Goal: Transaction & Acquisition: Purchase product/service

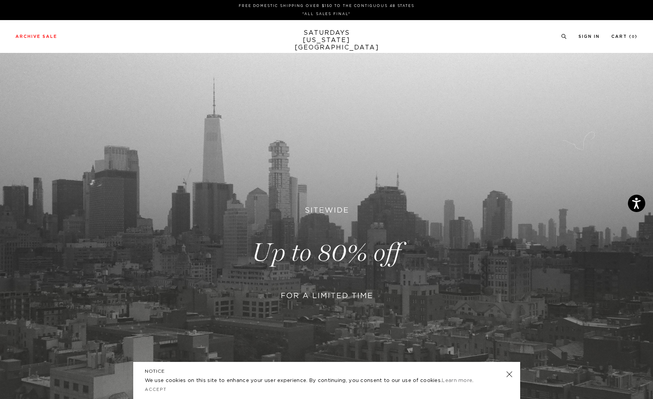
click at [322, 286] on link at bounding box center [326, 253] width 653 height 400
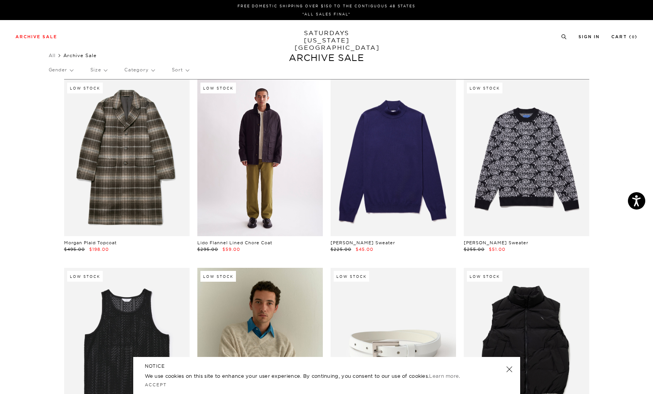
click at [260, 166] on link at bounding box center [260, 158] width 126 height 157
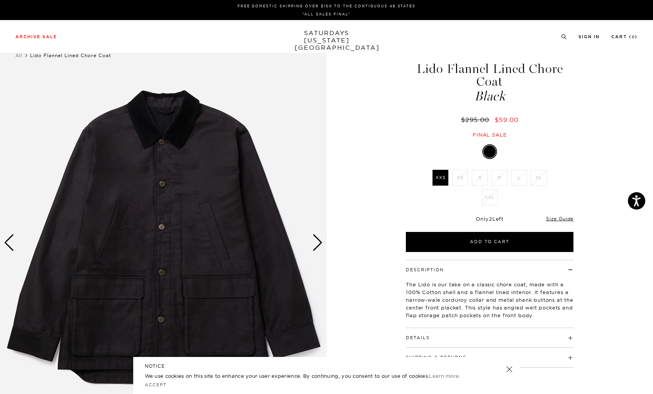
click at [318, 244] on div "Next slide" at bounding box center [317, 242] width 10 height 17
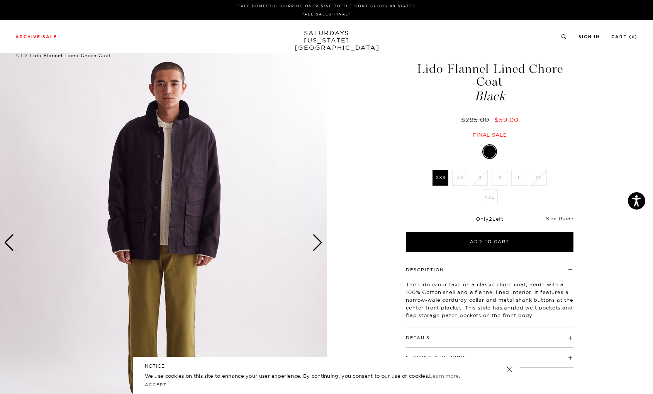
click at [318, 244] on div "Next slide" at bounding box center [317, 242] width 10 height 17
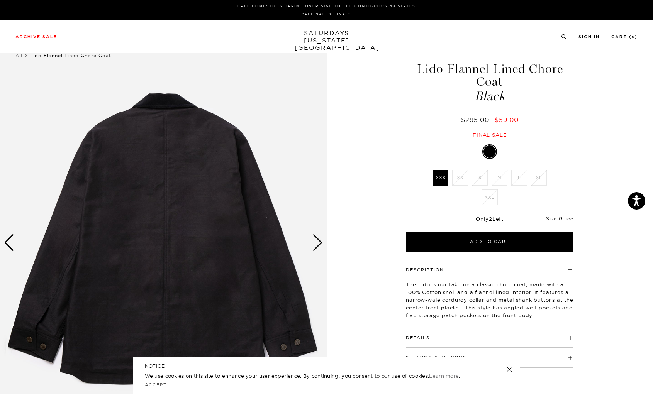
click at [318, 244] on div "Next slide" at bounding box center [317, 242] width 10 height 17
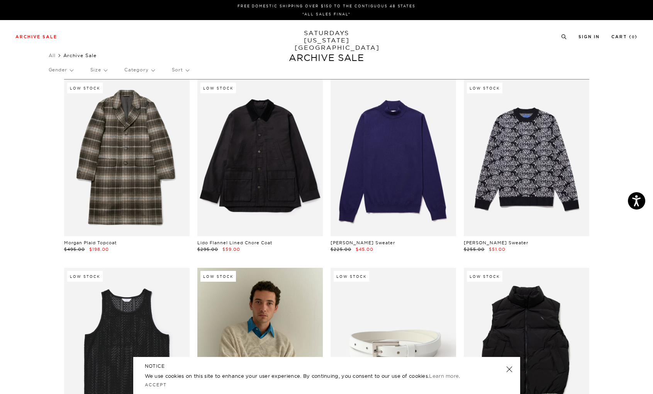
click at [512, 368] on link at bounding box center [509, 369] width 11 height 11
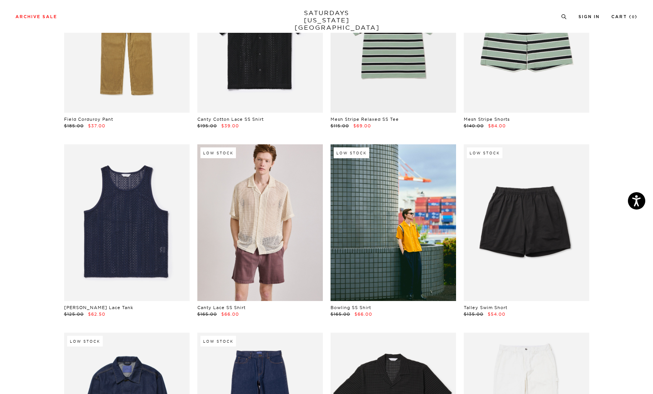
scroll to position [692, 0]
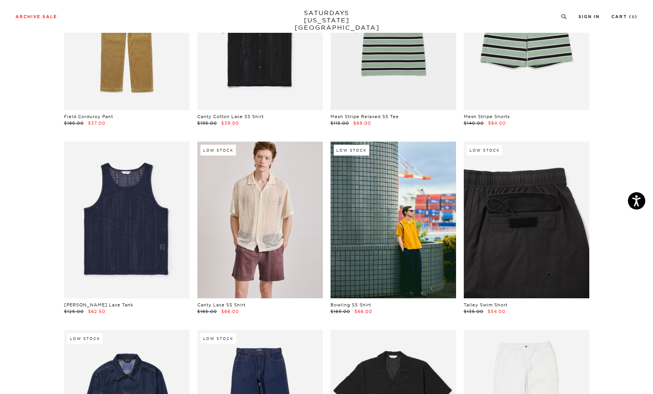
click at [518, 225] on link at bounding box center [527, 220] width 126 height 157
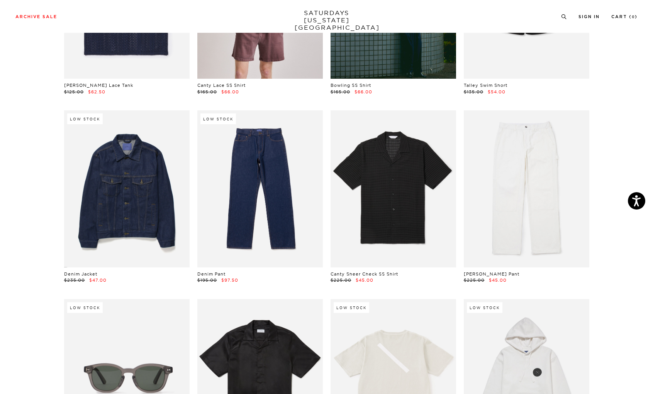
scroll to position [913, 0]
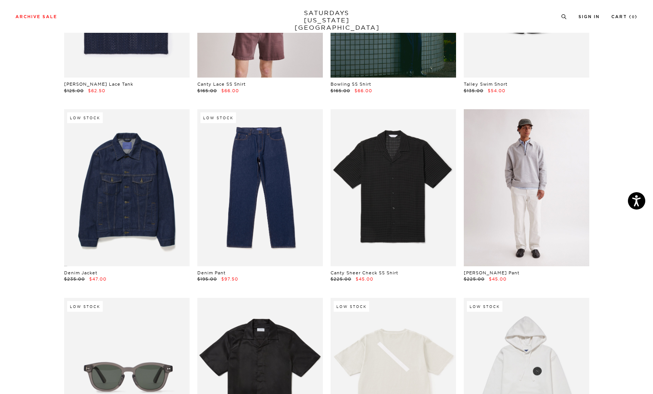
click link
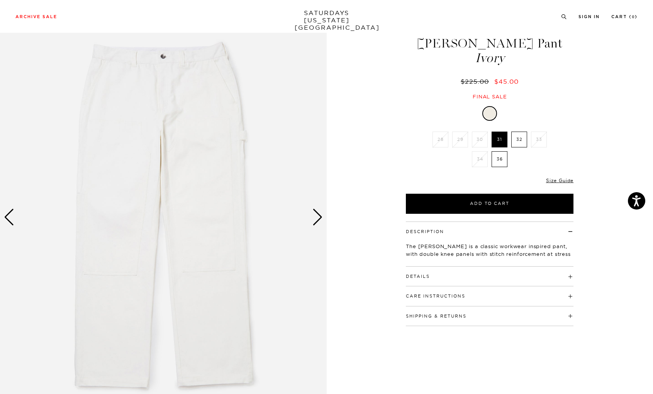
scroll to position [27, 0]
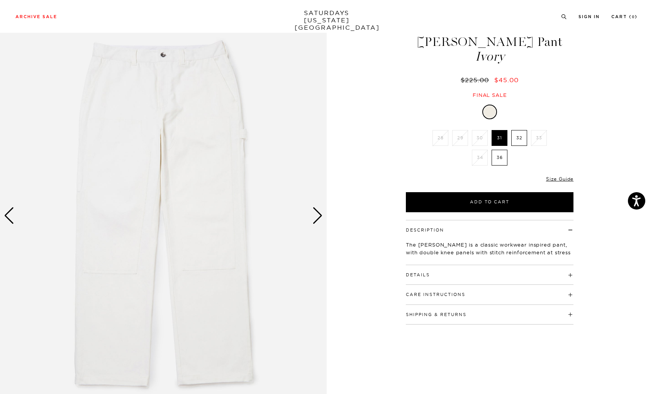
click at [318, 217] on div "Next slide" at bounding box center [317, 215] width 10 height 17
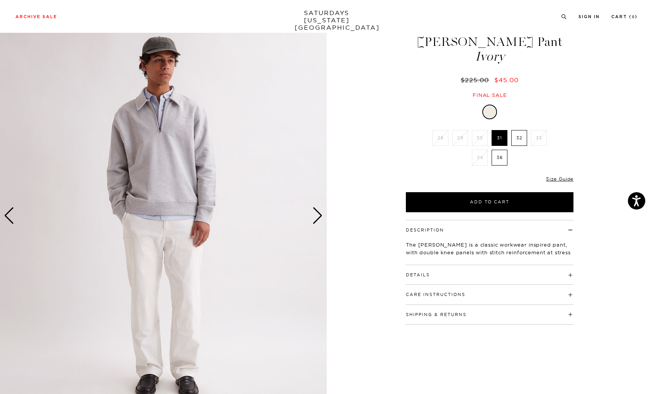
click at [318, 217] on div "Next slide" at bounding box center [317, 215] width 10 height 17
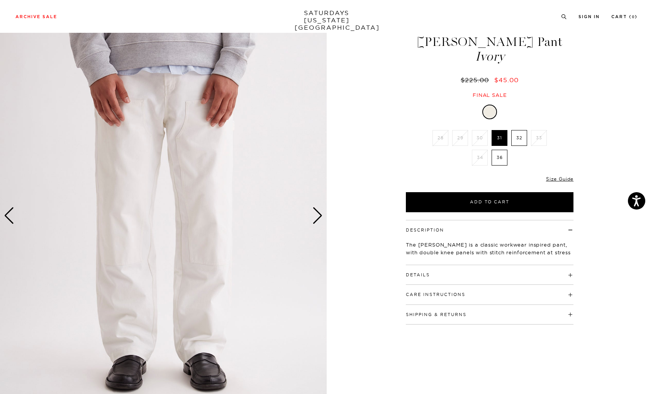
click at [517, 139] on label "32" at bounding box center [519, 138] width 16 height 16
click at [0, 0] on input "32" at bounding box center [0, 0] width 0 height 0
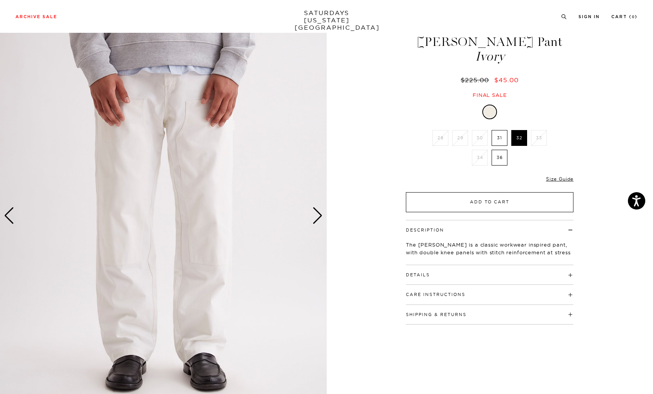
click at [474, 201] on button "Add to Cart" at bounding box center [490, 202] width 168 height 20
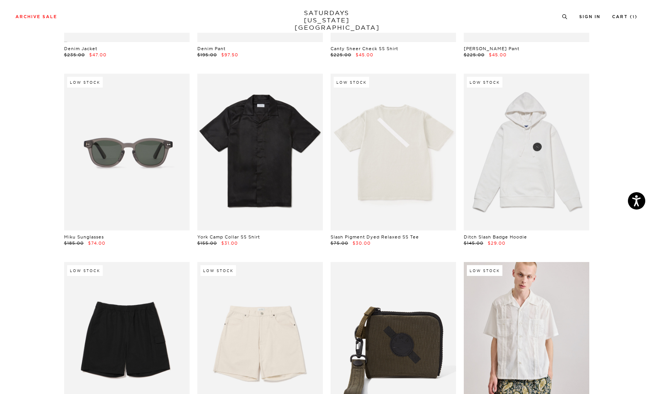
scroll to position [1159, 0]
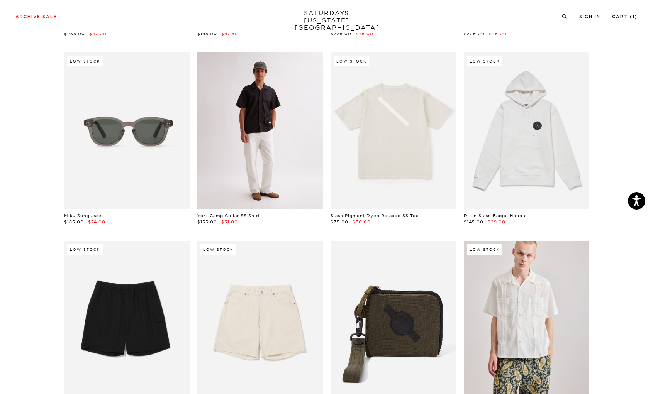
click at [270, 141] on link at bounding box center [260, 131] width 126 height 157
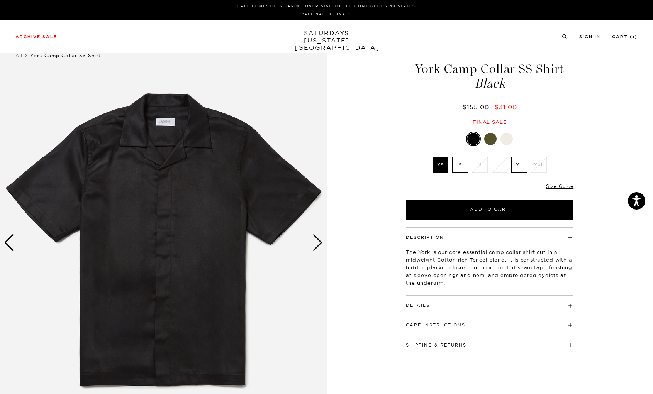
click at [322, 240] on div "Next slide" at bounding box center [317, 242] width 10 height 17
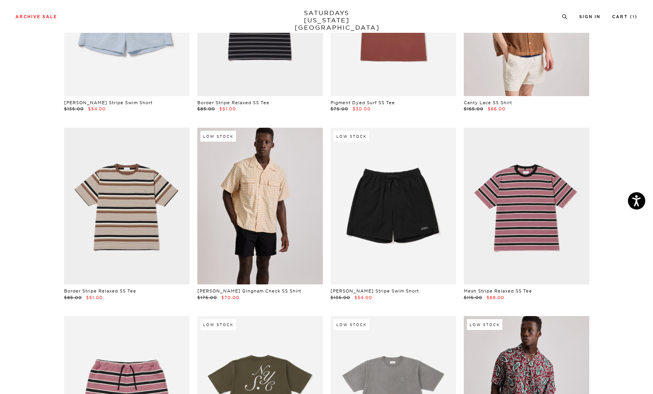
scroll to position [2029, 0]
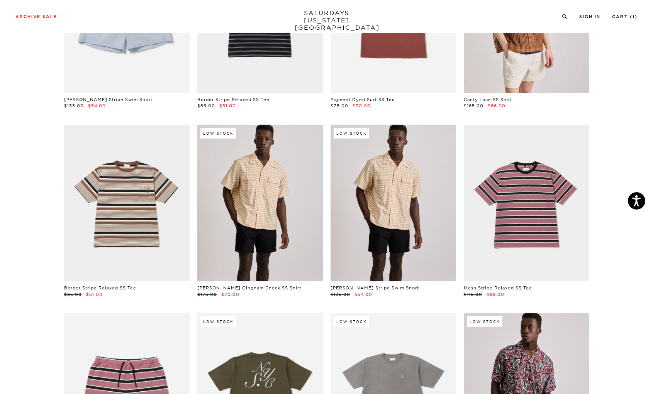
click at [383, 221] on link at bounding box center [394, 203] width 126 height 157
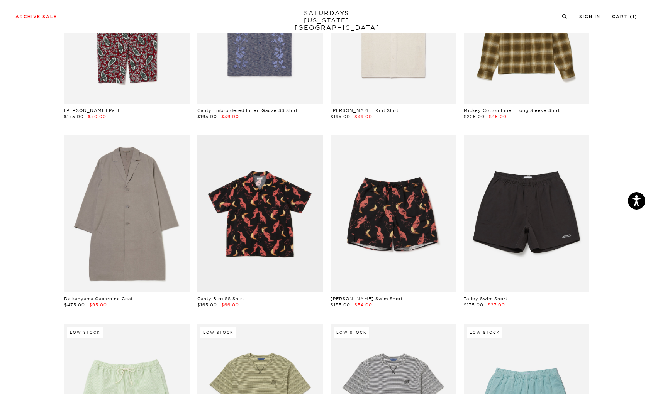
scroll to position [2586, 0]
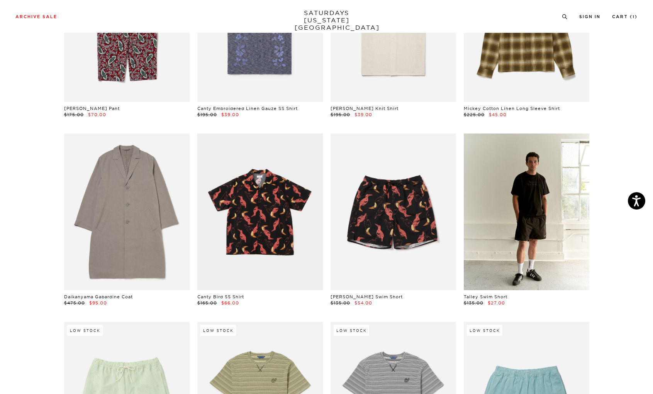
click at [529, 227] on link at bounding box center [527, 212] width 126 height 157
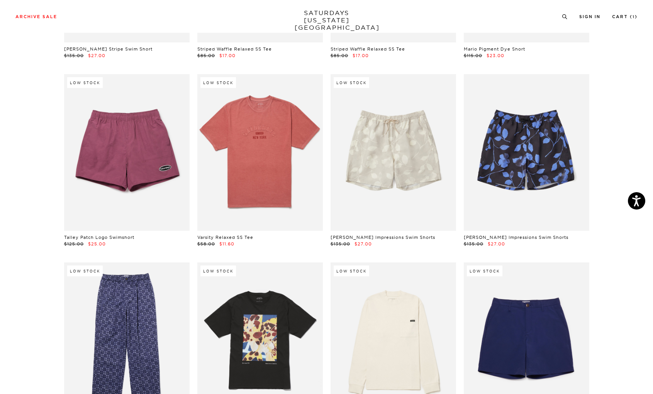
scroll to position [3054, 3]
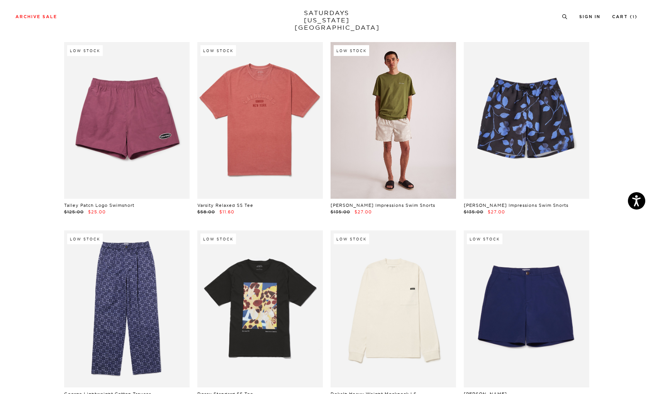
click at [374, 131] on link at bounding box center [394, 120] width 126 height 157
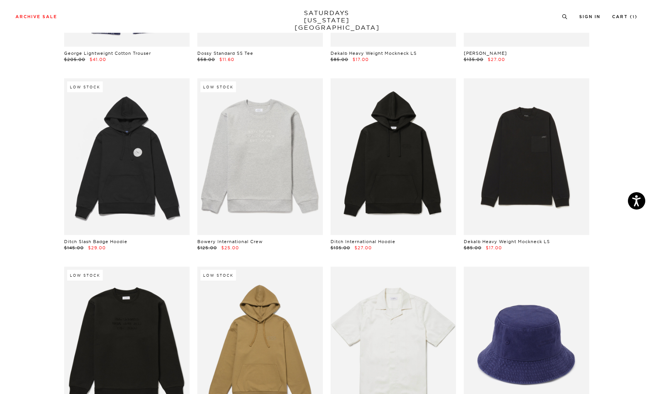
scroll to position [3396, 3]
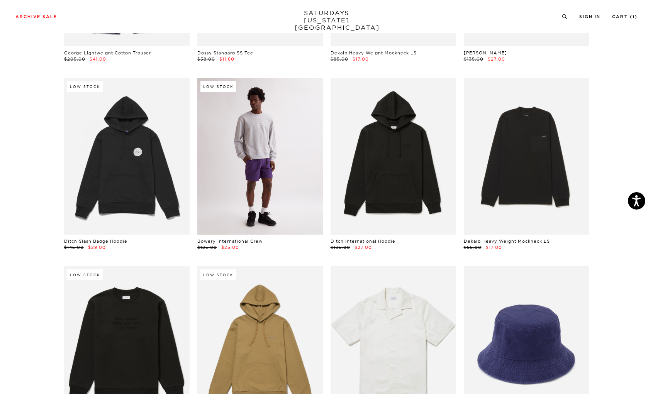
click at [266, 172] on link at bounding box center [260, 156] width 126 height 157
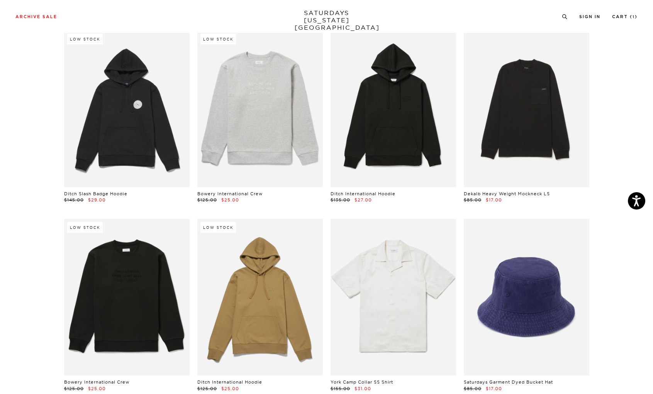
scroll to position [3624, 3]
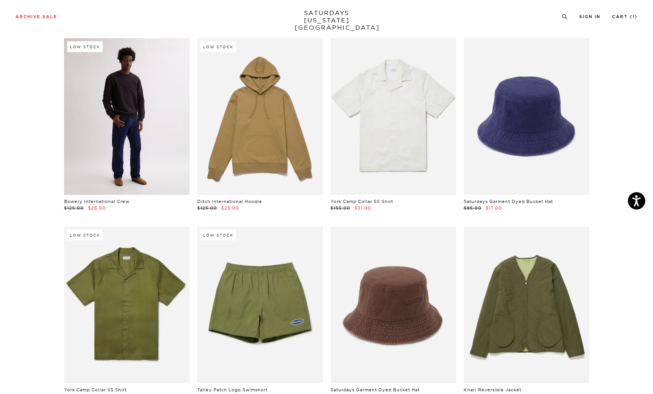
click at [101, 127] on link at bounding box center [127, 116] width 126 height 157
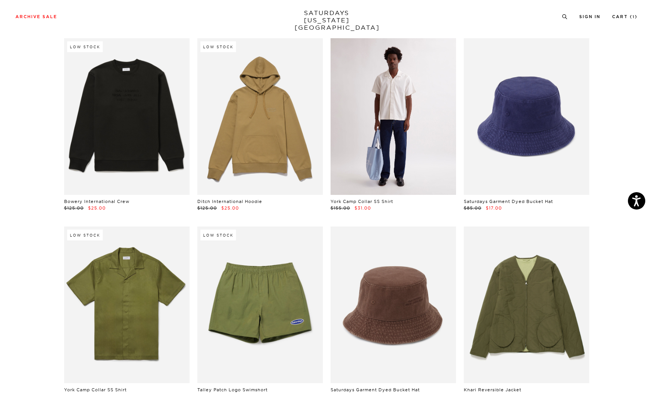
click at [391, 102] on link at bounding box center [394, 116] width 126 height 157
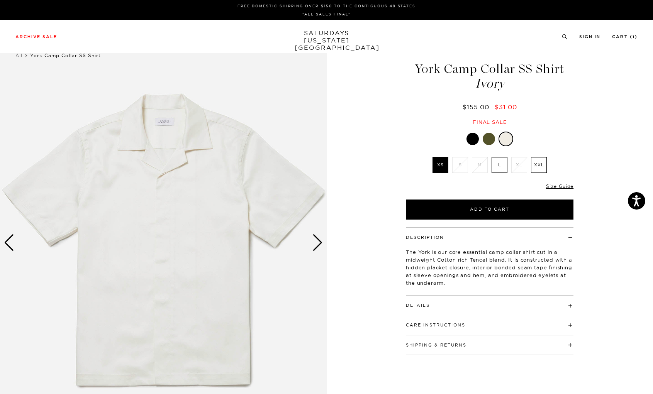
click at [315, 244] on div "Next slide" at bounding box center [317, 242] width 10 height 17
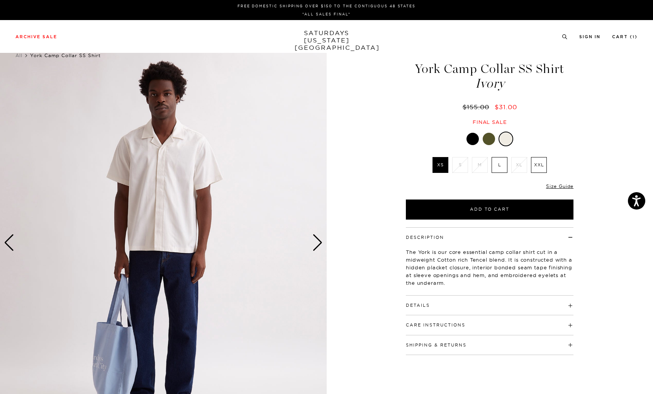
click at [315, 244] on div "Next slide" at bounding box center [317, 242] width 10 height 17
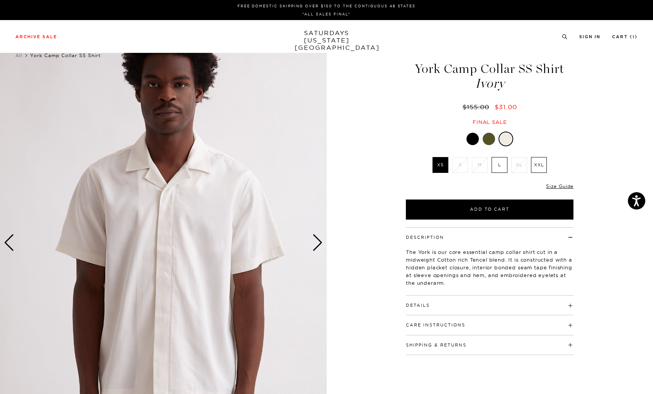
click at [315, 244] on div "Next slide" at bounding box center [317, 242] width 10 height 17
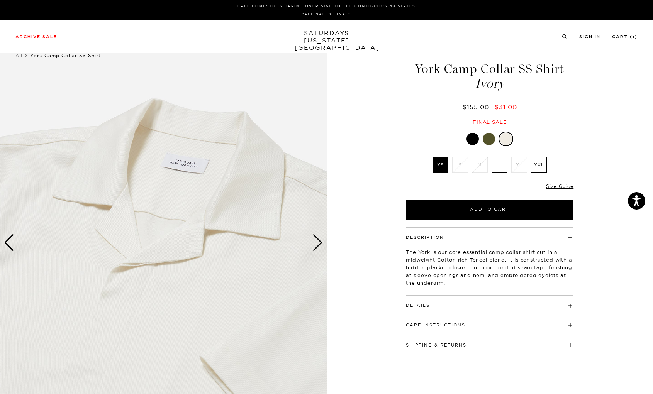
click at [315, 244] on div "Next slide" at bounding box center [317, 242] width 10 height 17
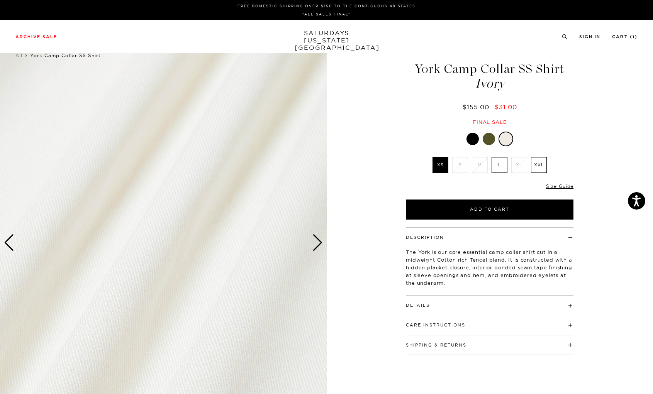
click at [315, 244] on div "Next slide" at bounding box center [317, 242] width 10 height 17
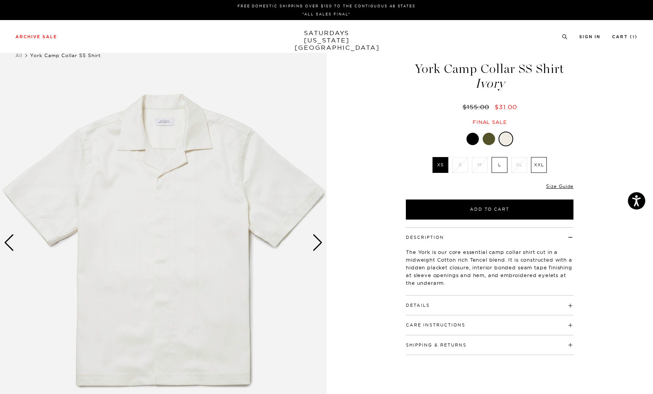
click at [315, 244] on div "Next slide" at bounding box center [317, 242] width 10 height 17
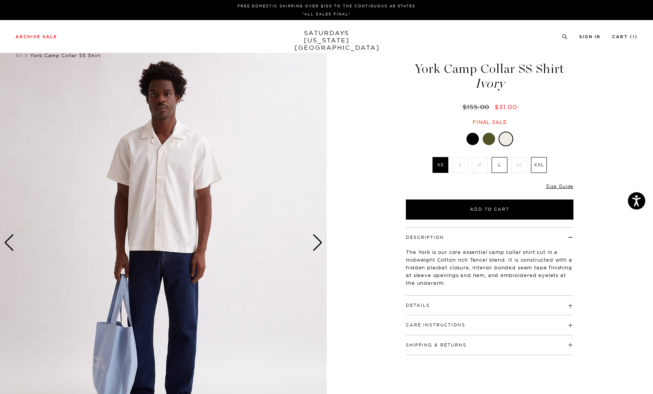
click at [315, 244] on div "Next slide" at bounding box center [317, 242] width 10 height 17
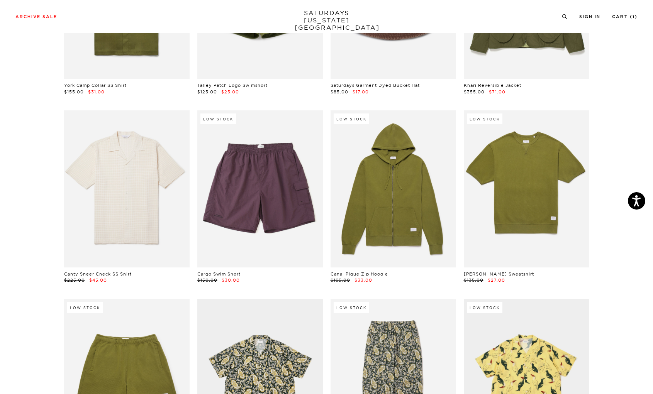
scroll to position [3930, 3]
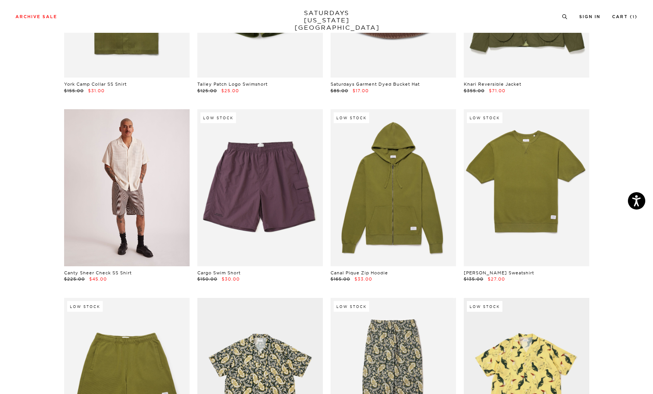
click at [128, 189] on link at bounding box center [127, 187] width 126 height 157
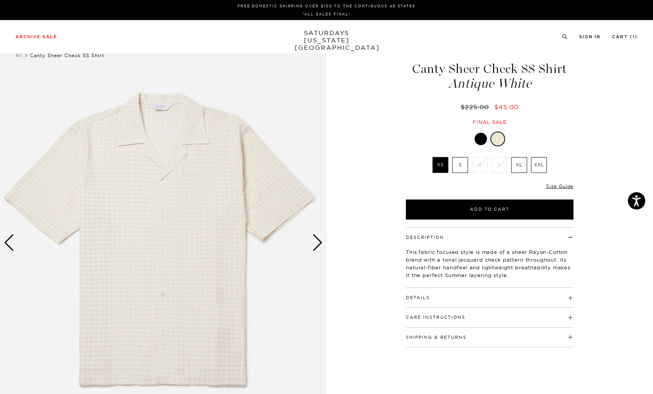
click at [318, 247] on div "Next slide" at bounding box center [317, 242] width 10 height 17
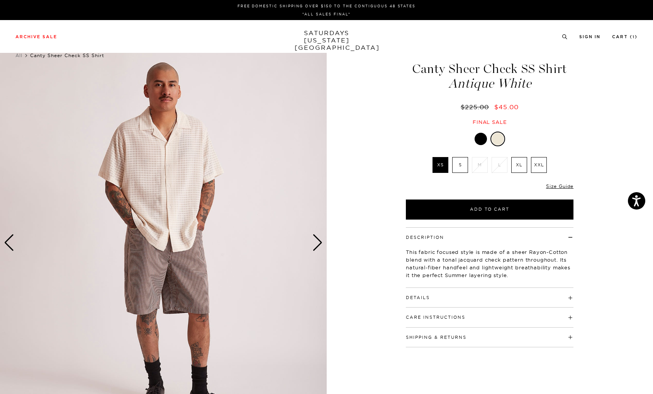
click at [318, 247] on div "Next slide" at bounding box center [317, 242] width 10 height 17
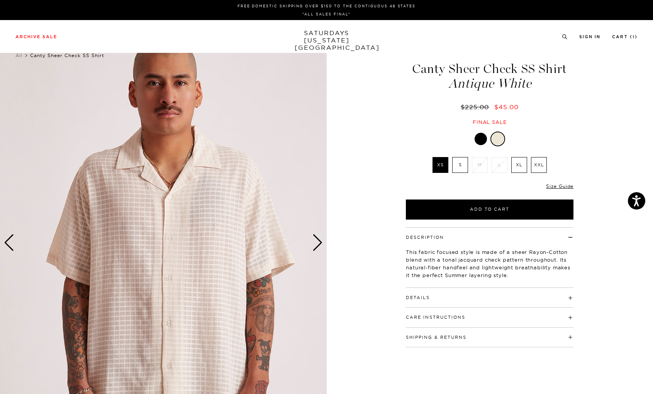
click at [318, 247] on div "Next slide" at bounding box center [317, 242] width 10 height 17
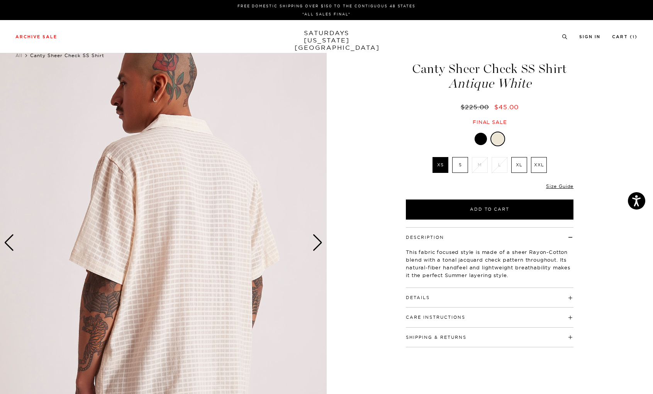
click at [318, 247] on div "Next slide" at bounding box center [317, 242] width 10 height 17
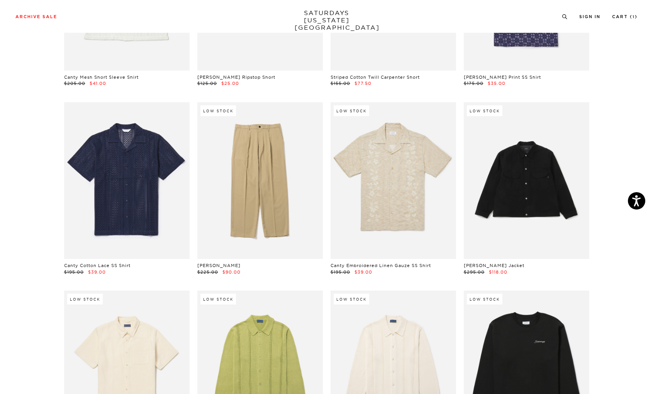
scroll to position [5069, 3]
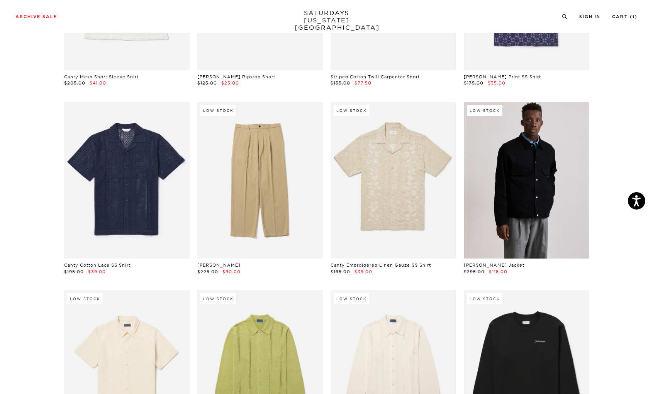
click at [524, 176] on link at bounding box center [527, 180] width 126 height 157
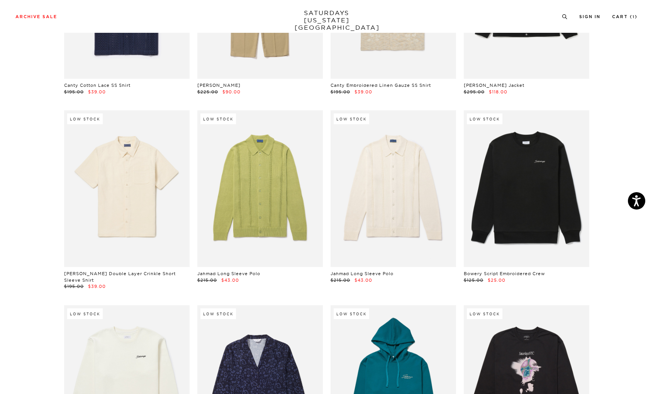
scroll to position [5253, 3]
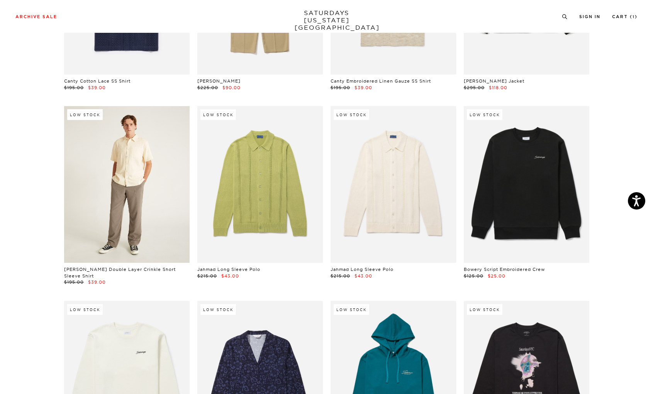
click at [109, 205] on link at bounding box center [127, 184] width 126 height 157
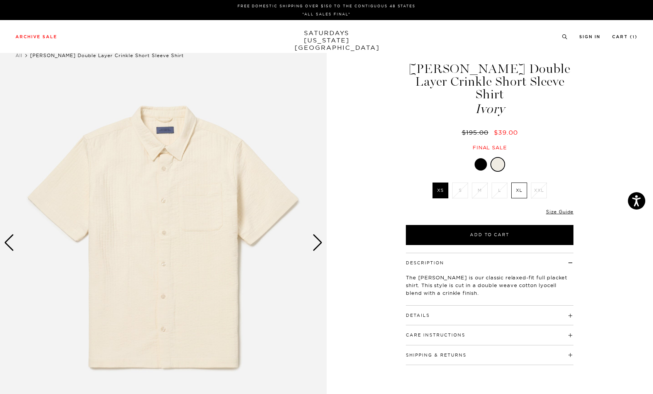
click at [319, 244] on div "Next slide" at bounding box center [317, 242] width 10 height 17
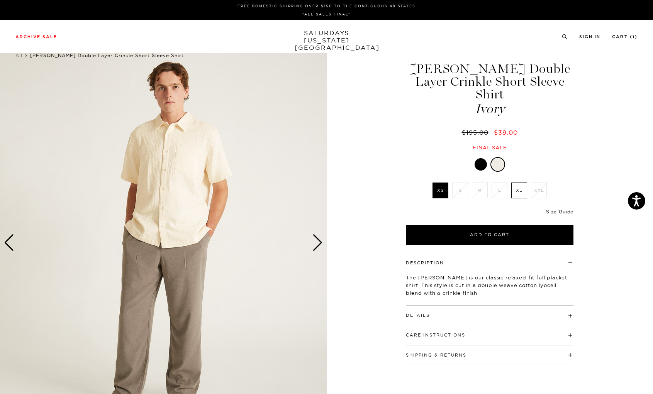
click at [319, 244] on div "Next slide" at bounding box center [317, 242] width 10 height 17
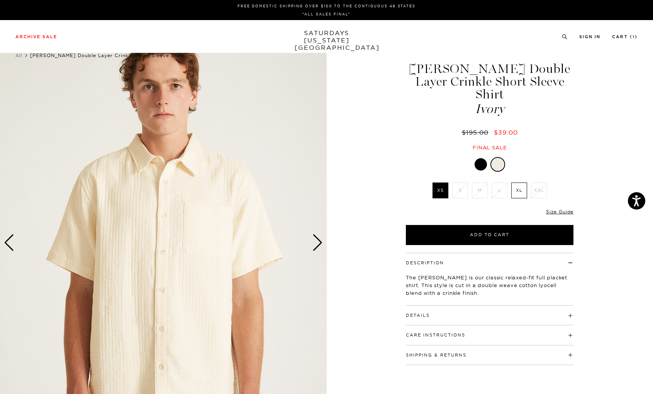
click at [319, 244] on div "Next slide" at bounding box center [317, 242] width 10 height 17
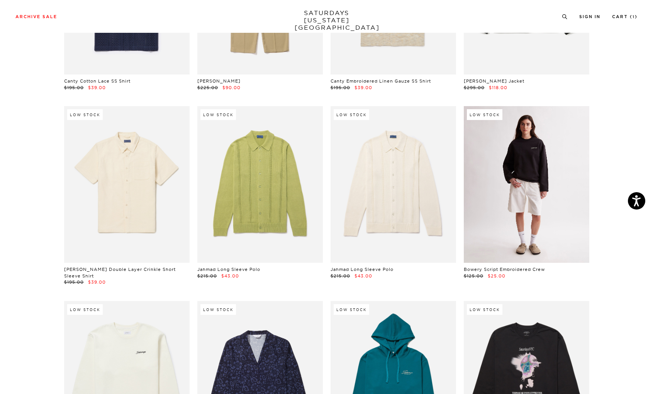
click at [538, 199] on link at bounding box center [527, 184] width 126 height 157
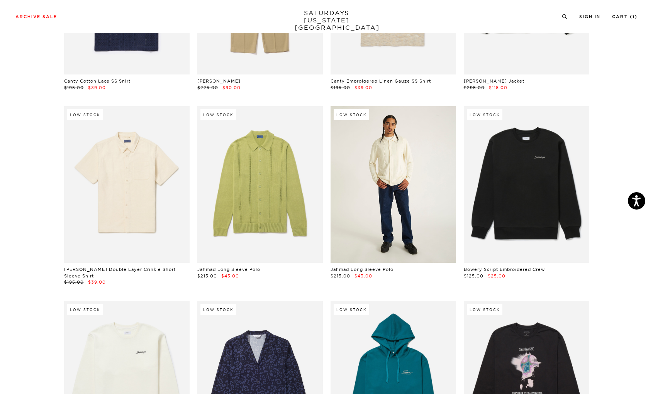
click at [382, 207] on link at bounding box center [394, 184] width 126 height 157
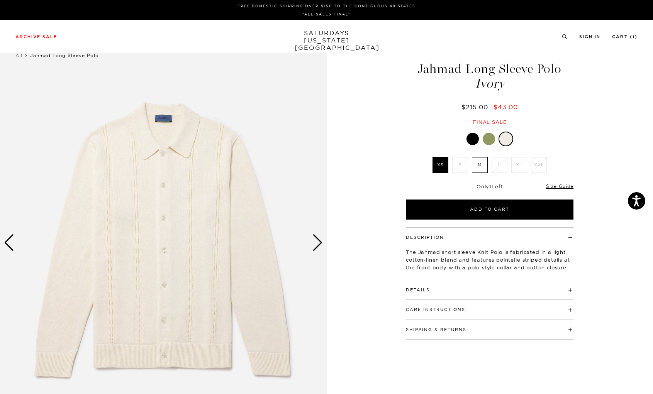
click at [319, 245] on div "Next slide" at bounding box center [317, 242] width 10 height 17
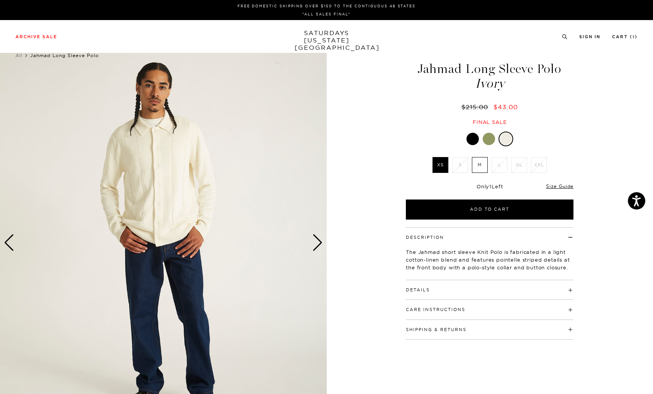
click at [319, 245] on div "Next slide" at bounding box center [317, 242] width 10 height 17
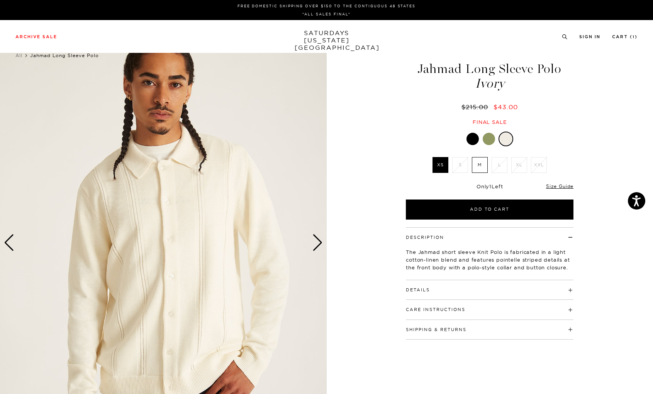
click at [319, 245] on div "Next slide" at bounding box center [317, 242] width 10 height 17
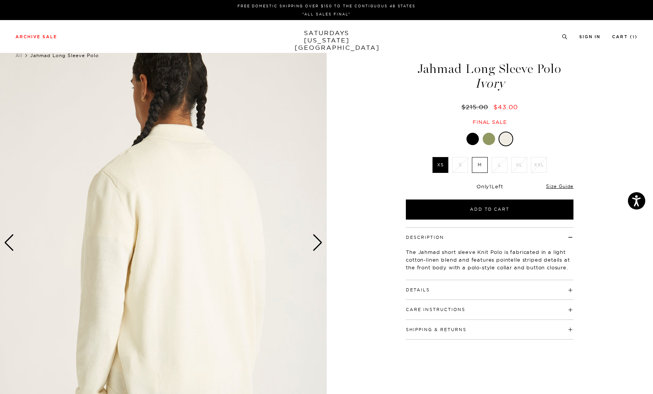
click at [319, 245] on div "Next slide" at bounding box center [317, 242] width 10 height 17
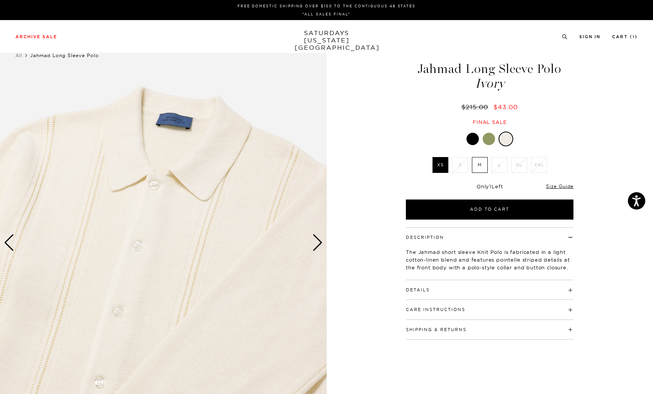
click at [319, 245] on div "Next slide" at bounding box center [317, 242] width 10 height 17
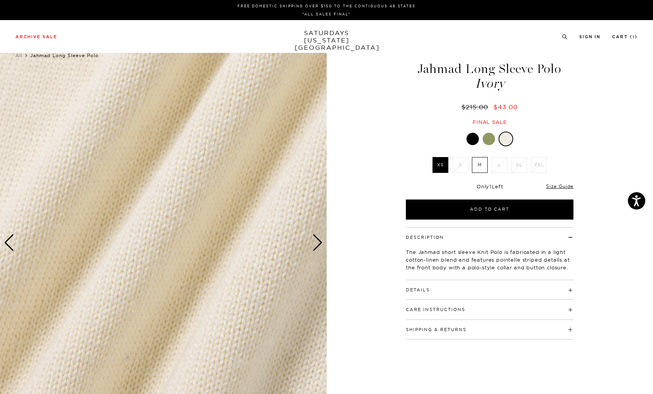
click at [319, 245] on div "Next slide" at bounding box center [317, 242] width 10 height 17
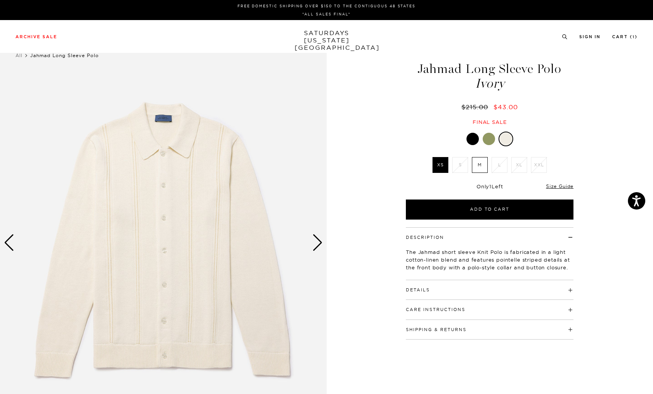
click at [319, 245] on div "Next slide" at bounding box center [317, 242] width 10 height 17
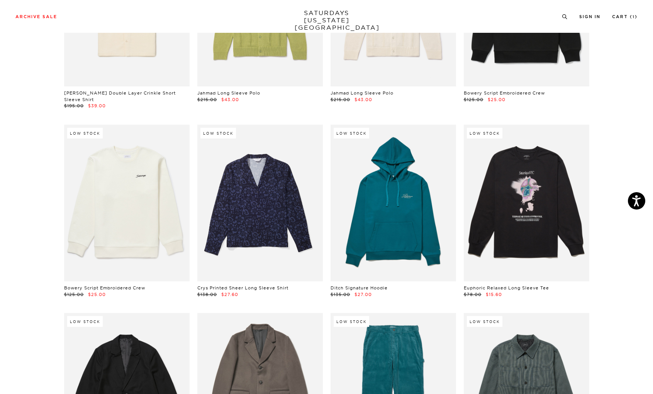
scroll to position [5443, 3]
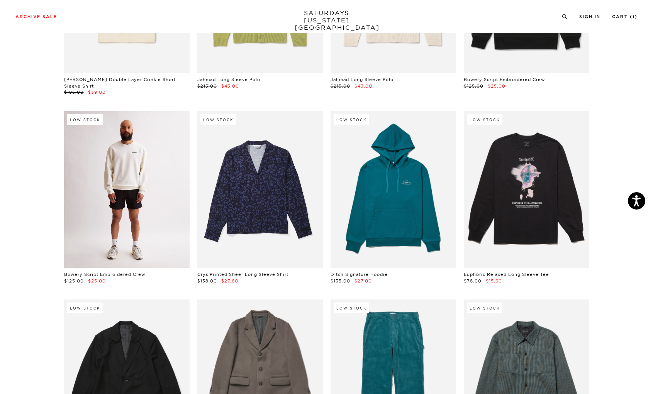
click at [101, 205] on link at bounding box center [127, 189] width 126 height 157
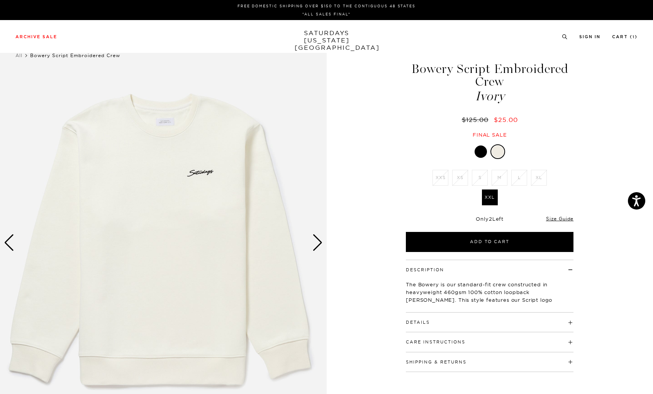
click at [319, 249] on div "Next slide" at bounding box center [317, 242] width 10 height 17
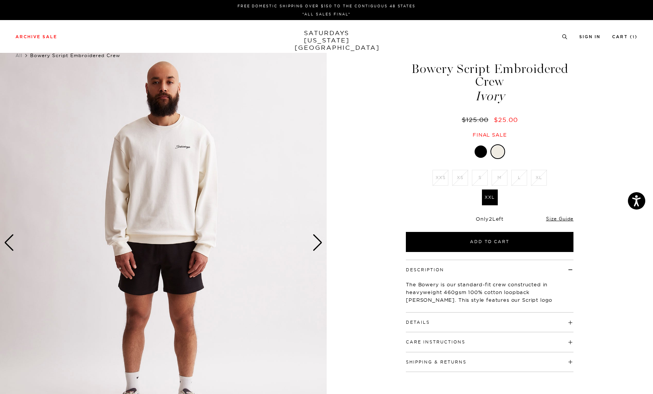
click at [319, 249] on div "Next slide" at bounding box center [317, 242] width 10 height 17
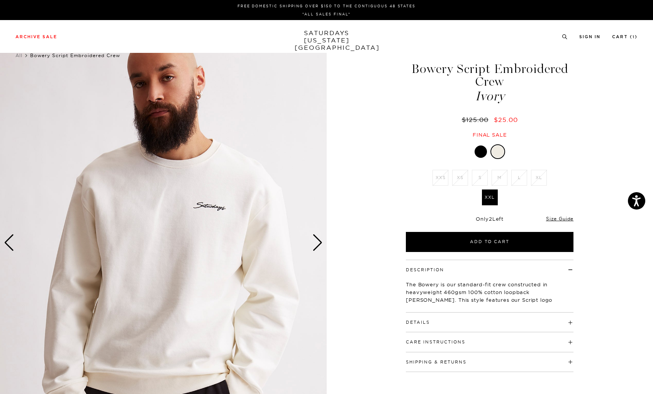
click at [319, 249] on div "Next slide" at bounding box center [317, 242] width 10 height 17
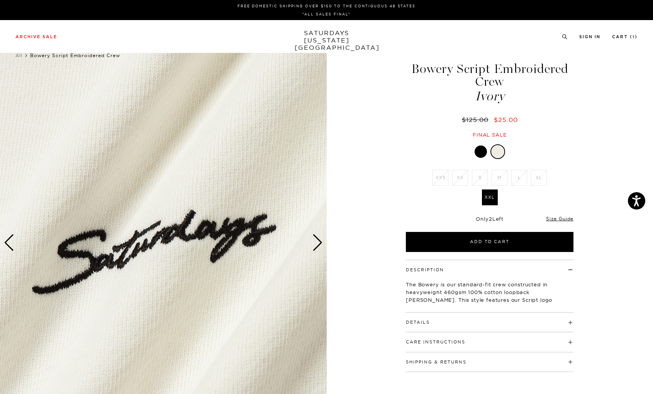
click at [319, 249] on div "Next slide" at bounding box center [317, 242] width 10 height 17
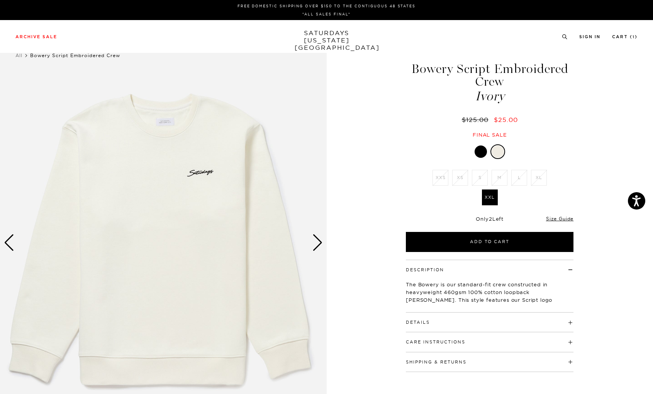
click at [319, 249] on div "Next slide" at bounding box center [317, 242] width 10 height 17
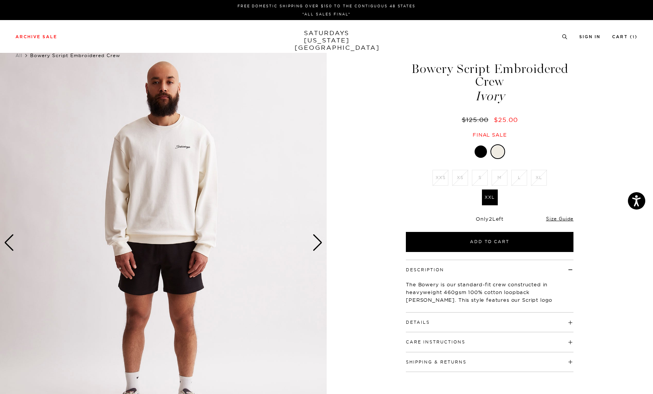
click at [319, 249] on div "Next slide" at bounding box center [317, 242] width 10 height 17
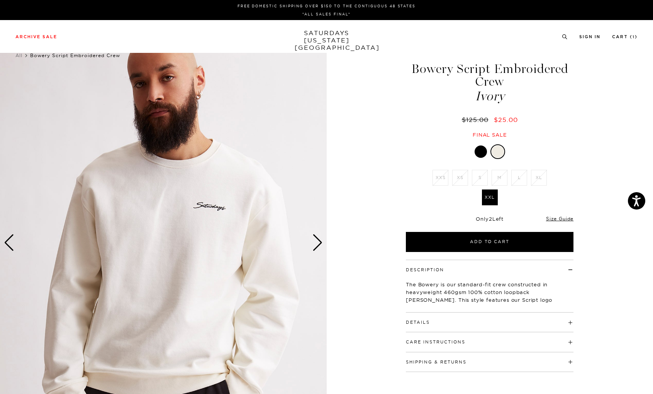
click at [319, 249] on div "Next slide" at bounding box center [317, 242] width 10 height 17
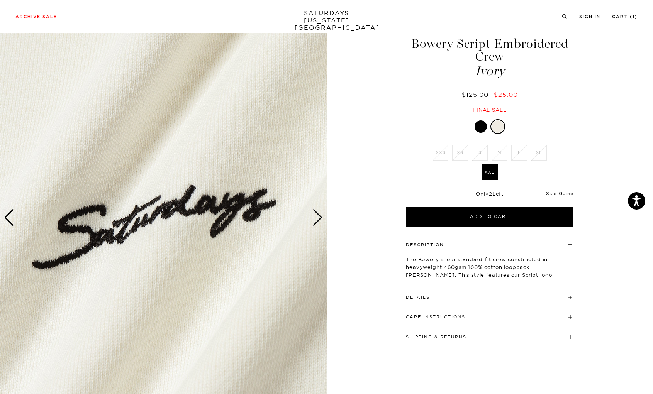
scroll to position [66, 0]
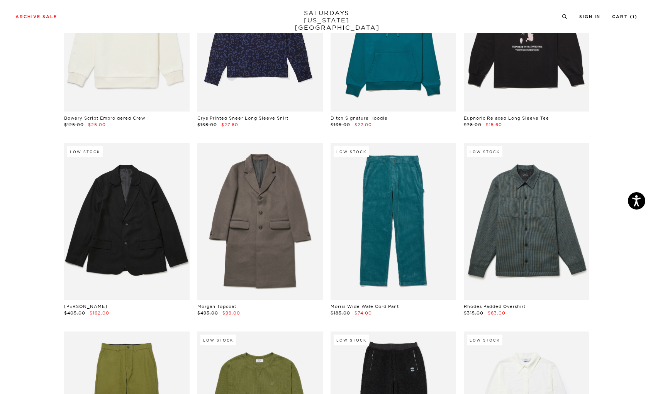
scroll to position [5600, 3]
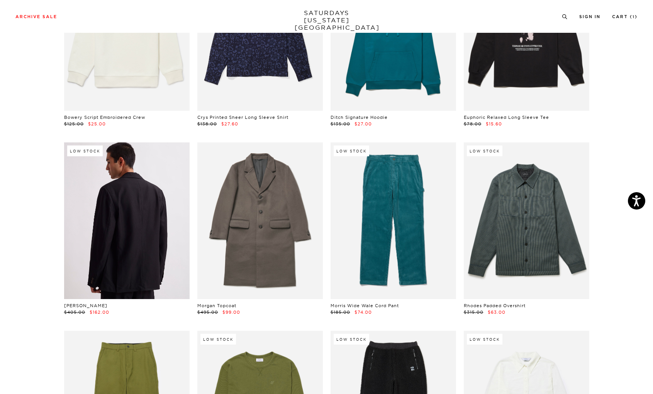
click at [100, 234] on link at bounding box center [127, 221] width 126 height 157
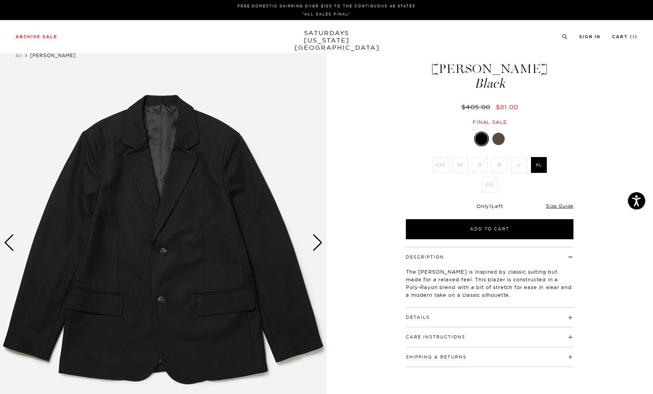
click at [316, 243] on div "Next slide" at bounding box center [317, 242] width 10 height 17
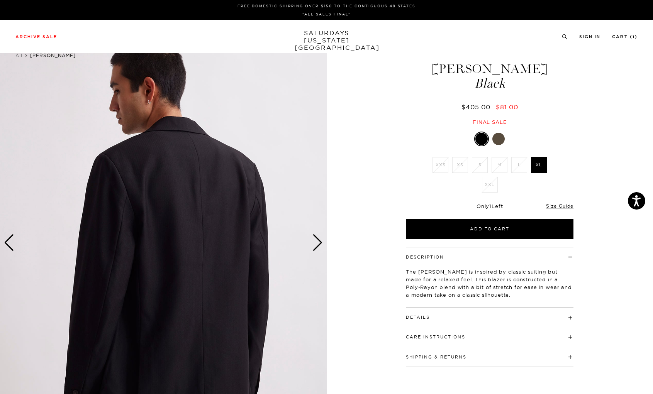
click at [316, 243] on div "Next slide" at bounding box center [317, 242] width 10 height 17
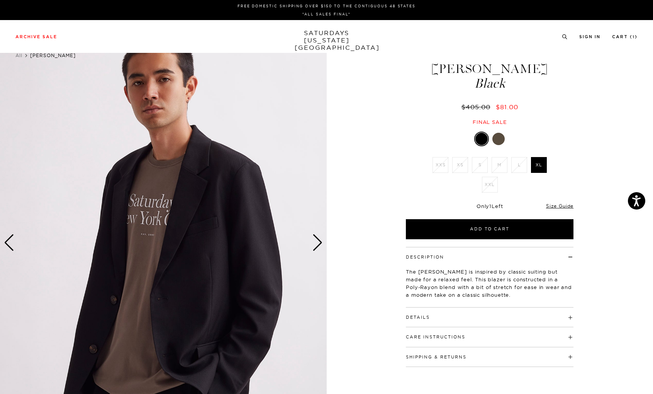
click at [316, 243] on div "Next slide" at bounding box center [317, 242] width 10 height 17
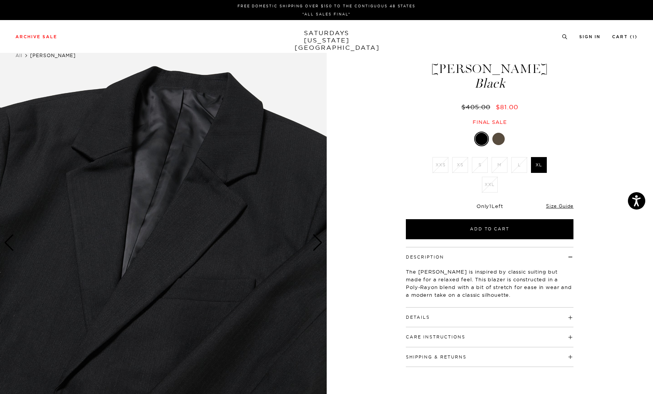
click at [316, 243] on div "Next slide" at bounding box center [317, 242] width 10 height 17
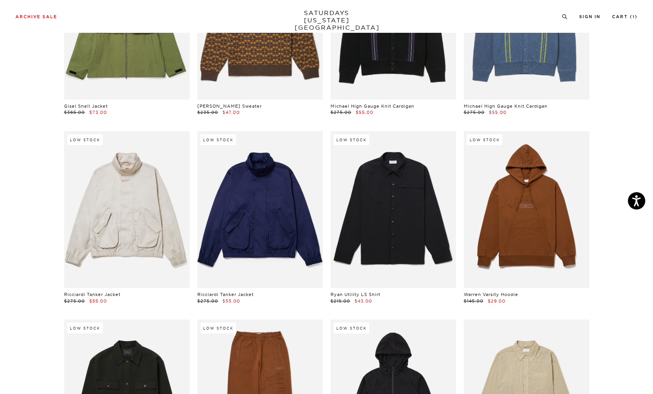
scroll to position [6932, 3]
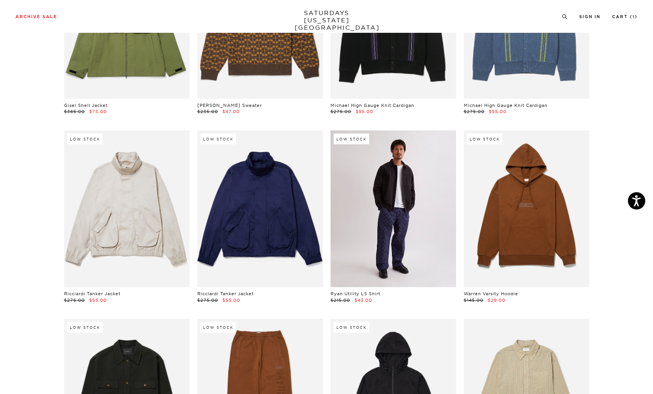
click at [364, 220] on link at bounding box center [394, 209] width 126 height 157
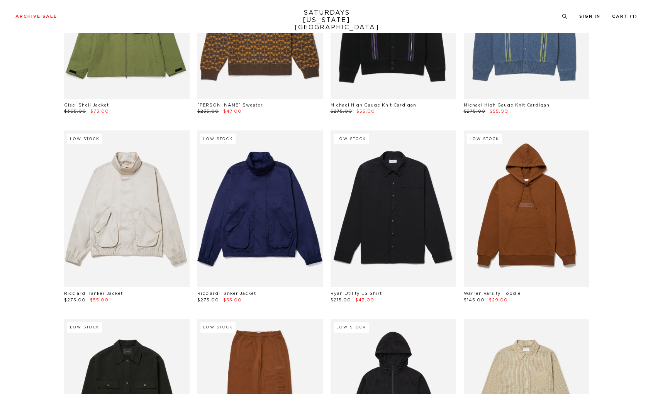
scroll to position [6932, 3]
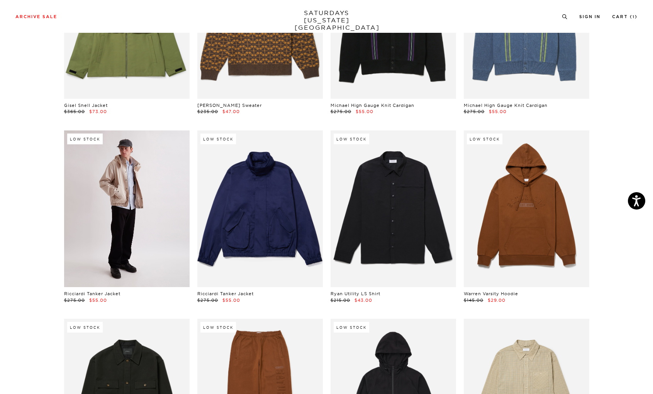
click at [119, 202] on link at bounding box center [127, 209] width 126 height 157
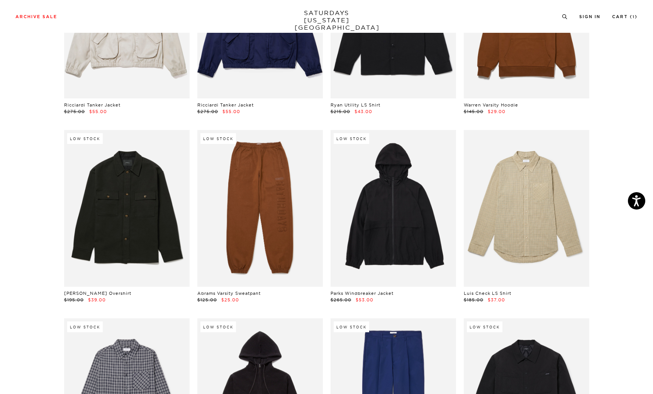
scroll to position [7122, 3]
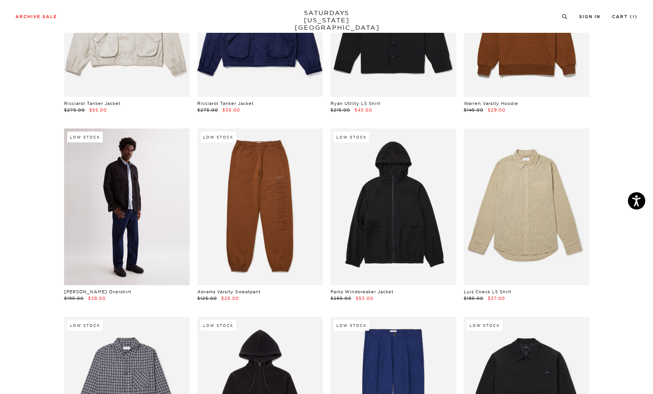
click at [131, 212] on link at bounding box center [127, 207] width 126 height 157
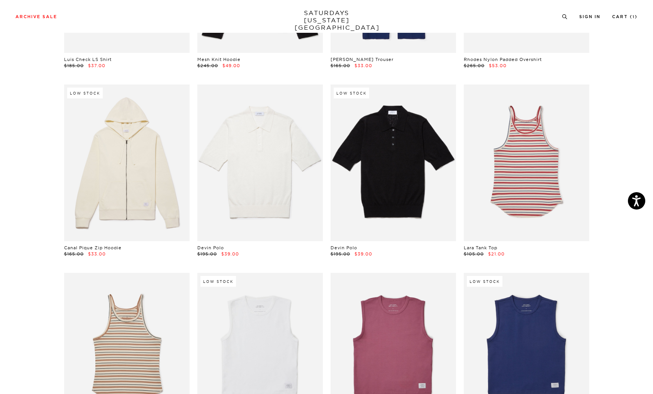
scroll to position [7548, 3]
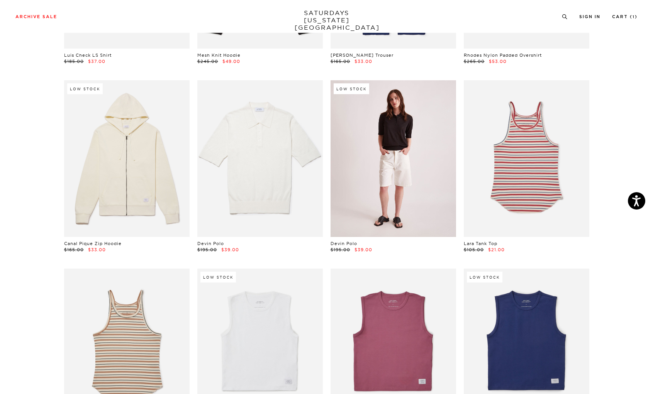
click at [375, 173] on link at bounding box center [394, 158] width 126 height 157
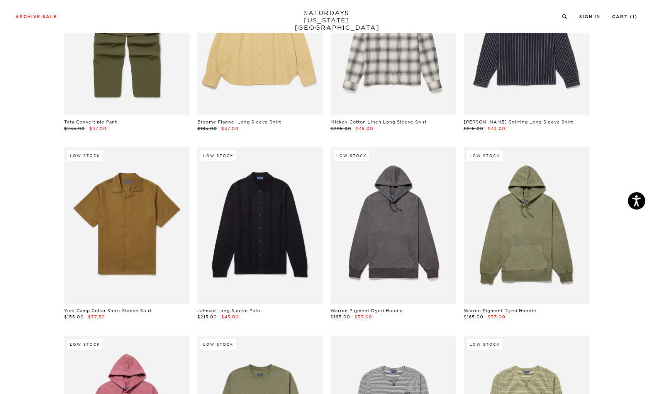
scroll to position [8806, 3]
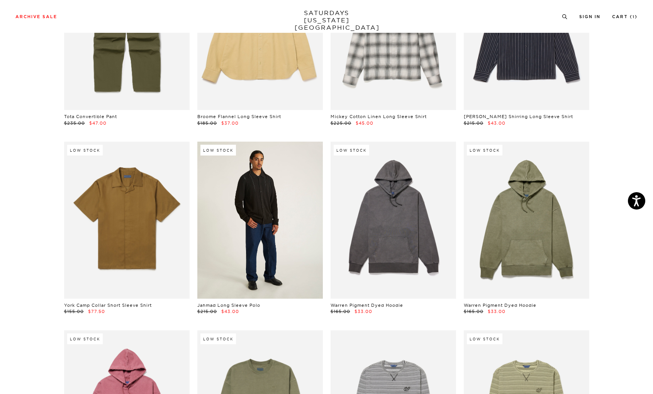
click at [257, 222] on link at bounding box center [260, 220] width 126 height 157
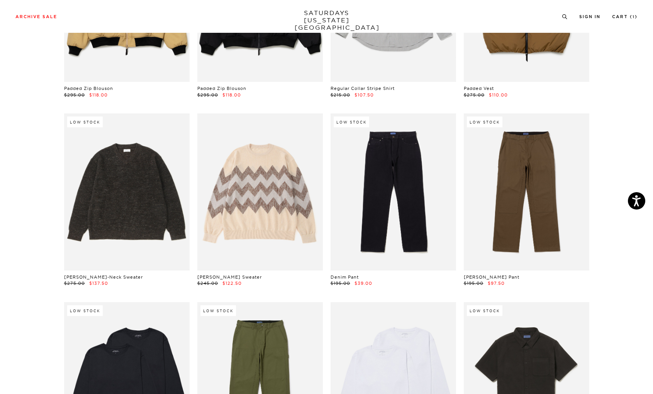
scroll to position [10346, 2]
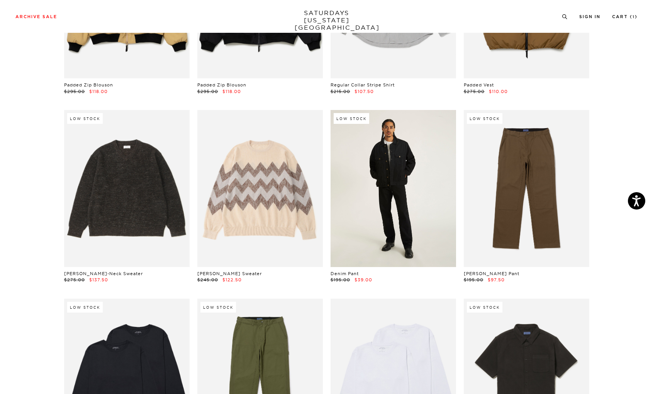
click at [383, 191] on link at bounding box center [394, 188] width 126 height 157
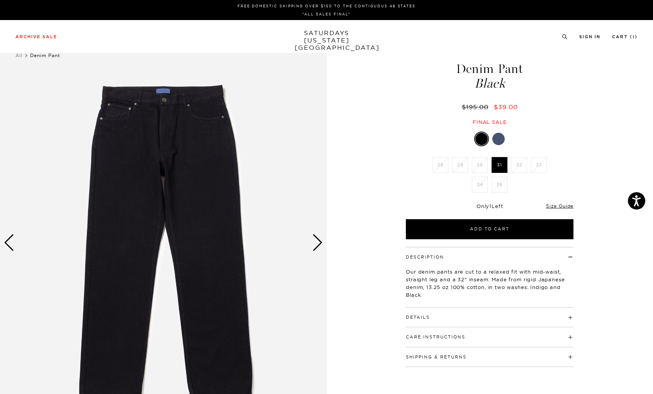
click at [319, 246] on div "Next slide" at bounding box center [317, 242] width 10 height 17
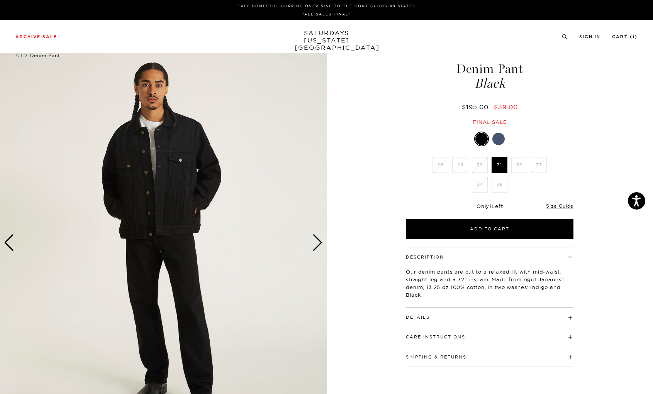
click at [319, 246] on div "Next slide" at bounding box center [317, 242] width 10 height 17
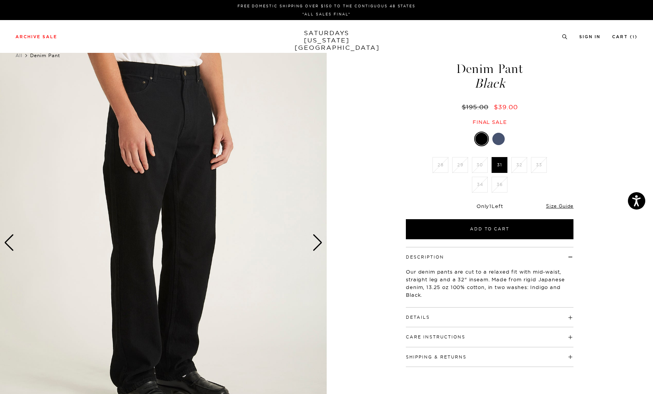
click at [319, 246] on div "Next slide" at bounding box center [317, 242] width 10 height 17
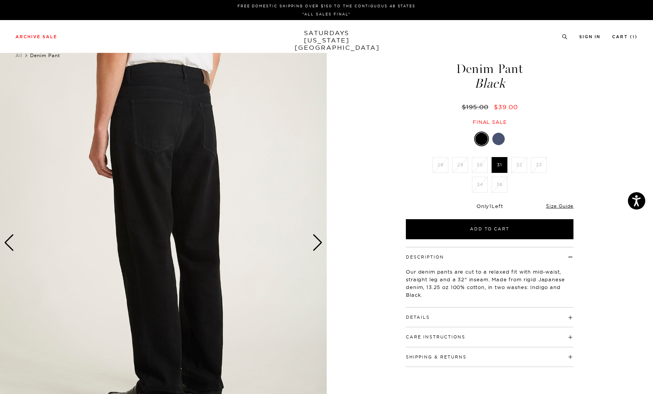
click at [319, 246] on div "Next slide" at bounding box center [317, 242] width 10 height 17
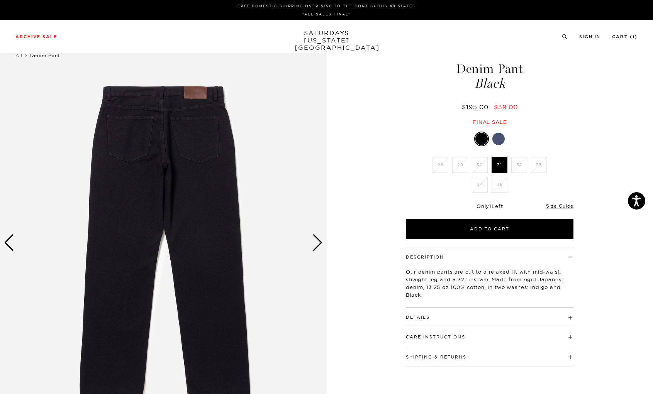
click at [319, 246] on div "Next slide" at bounding box center [317, 242] width 10 height 17
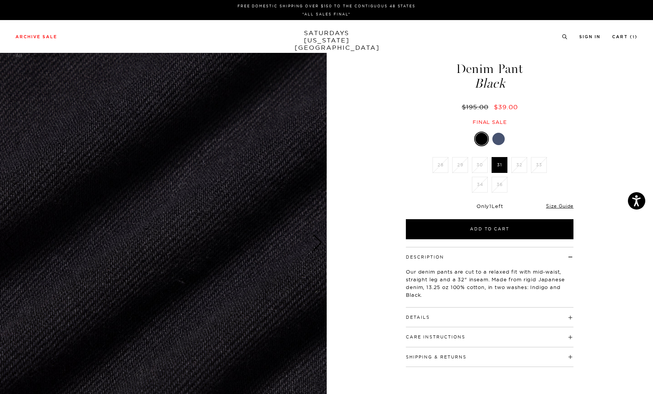
click at [319, 246] on div "Next slide" at bounding box center [317, 242] width 10 height 17
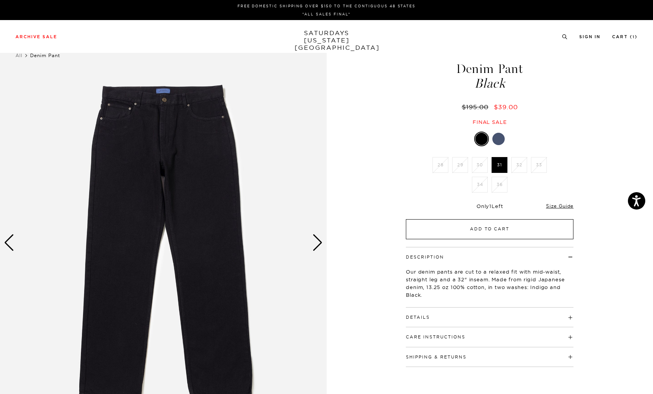
click at [491, 229] on button "Add to Cart" at bounding box center [490, 229] width 168 height 20
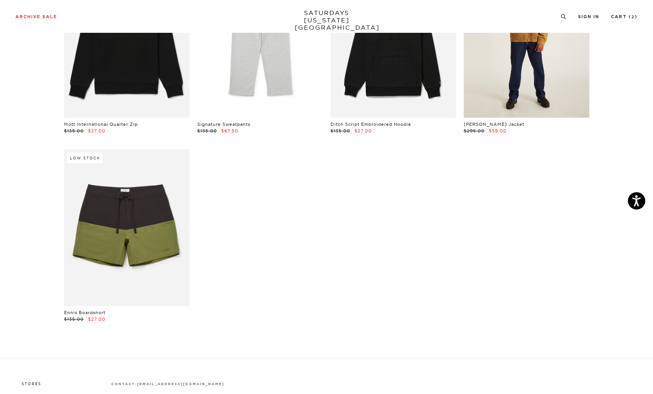
scroll to position [11189, 2]
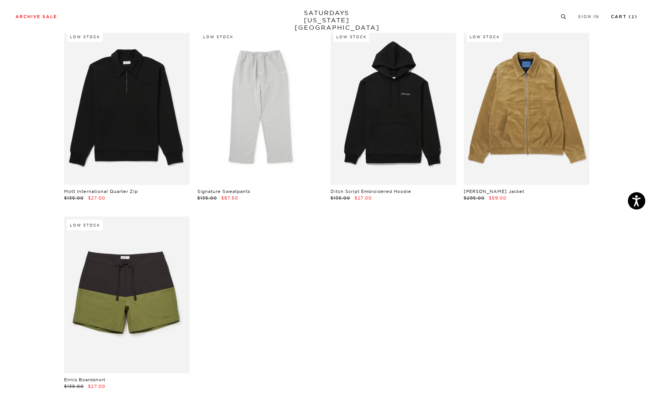
click at [630, 19] on link "Cart ( 2 )" at bounding box center [624, 17] width 27 height 4
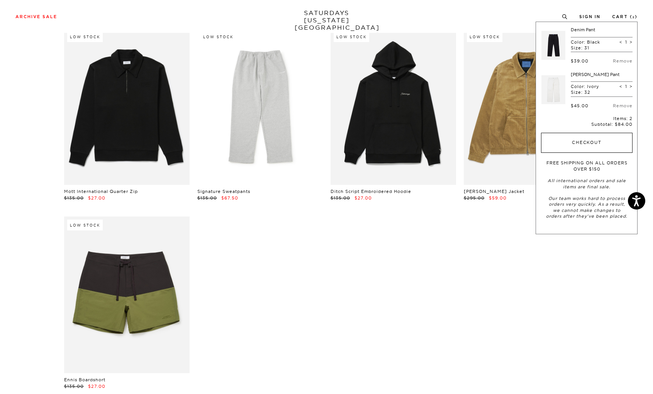
click at [588, 148] on button "Checkout" at bounding box center [587, 143] width 92 height 20
